Goal: Task Accomplishment & Management: Manage account settings

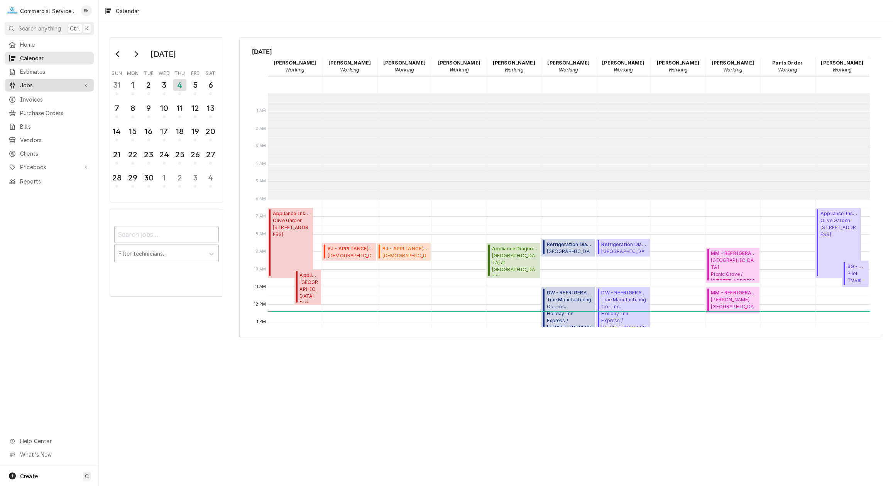
click at [47, 83] on span "Jobs" at bounding box center [49, 85] width 58 height 8
click at [60, 96] on span "Jobs" at bounding box center [55, 99] width 70 height 8
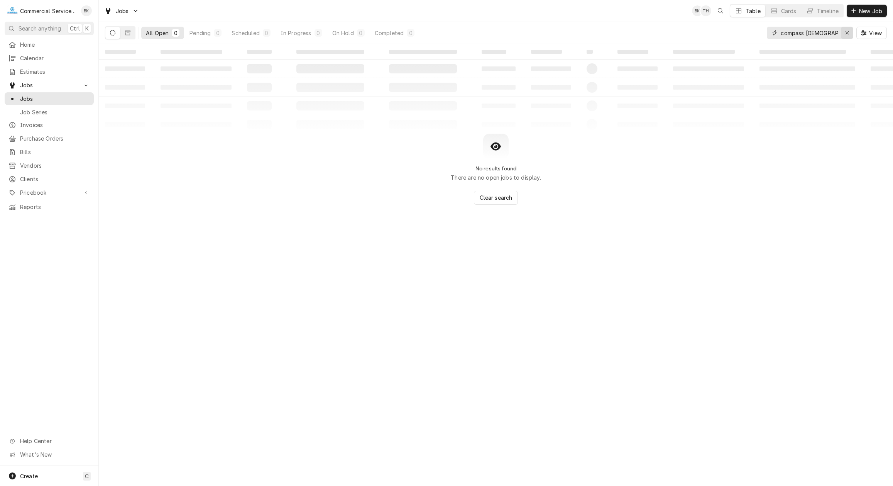
click at [849, 34] on icon "Erase input" at bounding box center [847, 32] width 4 height 5
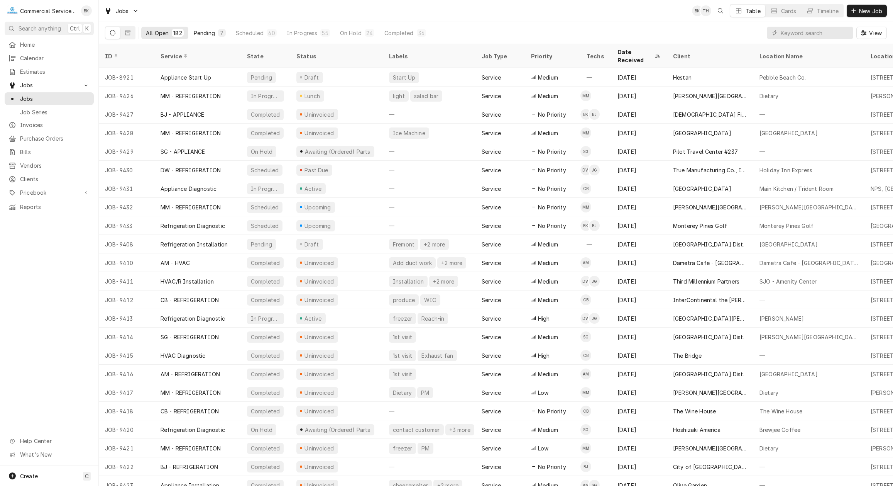
click at [215, 32] on button "Pending 7" at bounding box center [209, 33] width 41 height 12
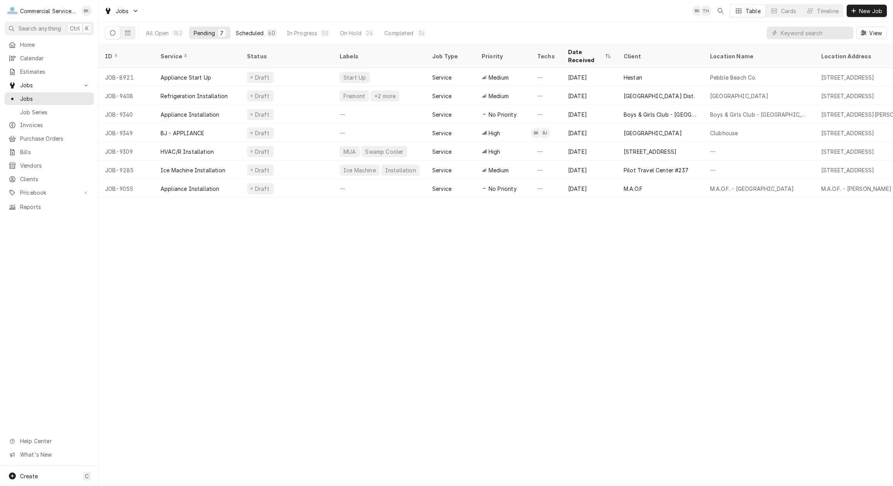
click at [262, 34] on div "Scheduled" at bounding box center [250, 33] width 28 height 8
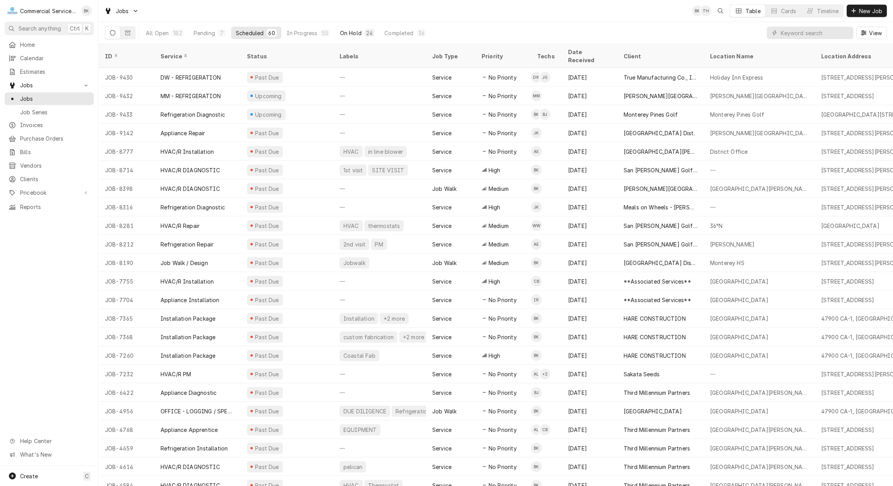
click at [356, 34] on div "On Hold" at bounding box center [351, 33] width 22 height 8
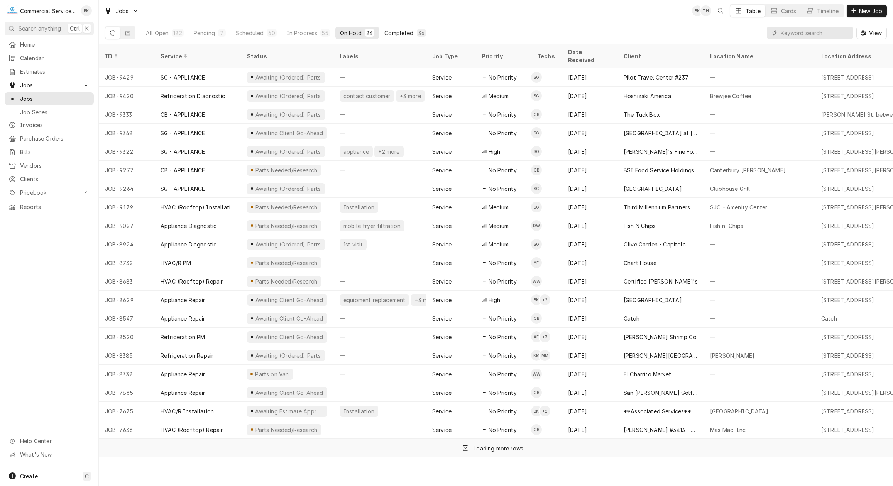
click at [412, 31] on button "Completed 36" at bounding box center [405, 33] width 51 height 12
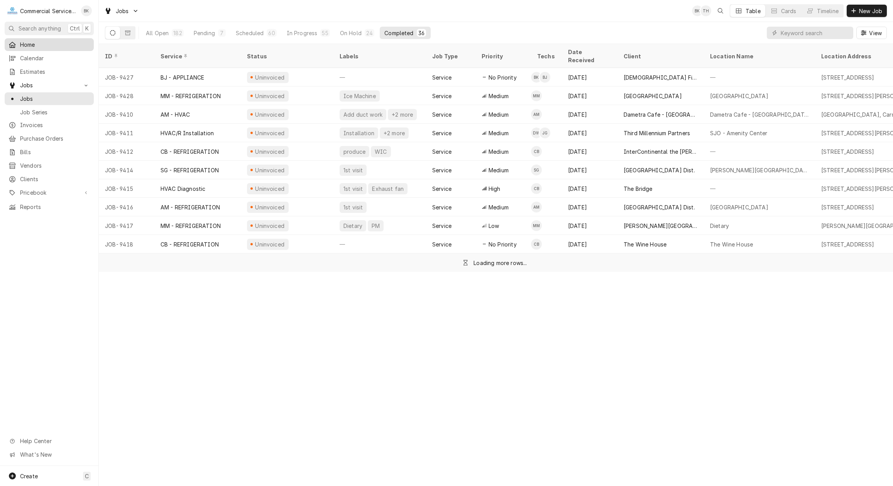
click at [45, 47] on span "Home" at bounding box center [55, 45] width 70 height 8
